Goal: Task Accomplishment & Management: Use online tool/utility

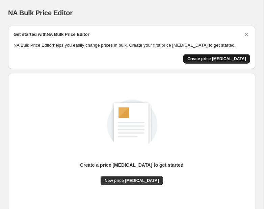
click at [228, 61] on span "Create price [MEDICAL_DATA]" at bounding box center [217, 58] width 59 height 5
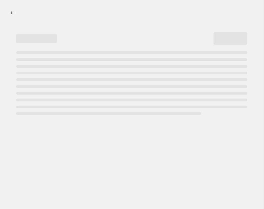
select select "percentage"
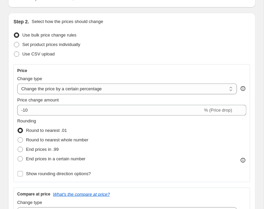
scroll to position [71, 0]
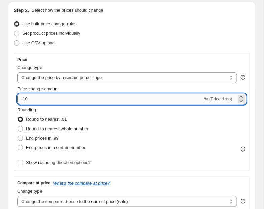
click at [53, 101] on input "-10" at bounding box center [110, 99] width 186 height 11
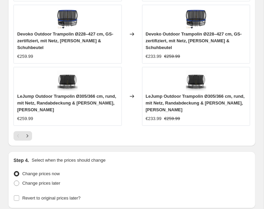
scroll to position [698, 0]
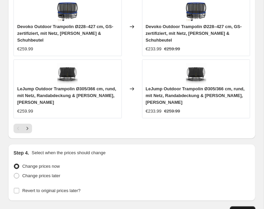
type input "-25"
click at [234, 206] on button "Continue" at bounding box center [243, 210] width 26 height 9
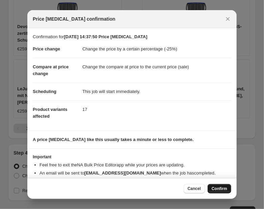
click at [212, 190] on button "Confirm" at bounding box center [220, 188] width 24 height 9
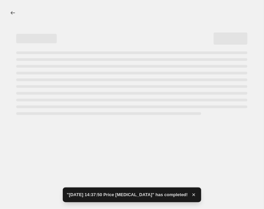
select select "percentage"
